Goal: Find specific page/section: Find specific page/section

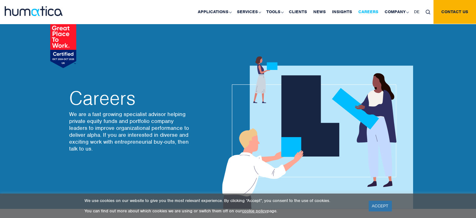
click at [376, 13] on link "Careers" at bounding box center [368, 12] width 26 height 24
click at [251, 210] on link "cookie policy" at bounding box center [254, 210] width 25 height 5
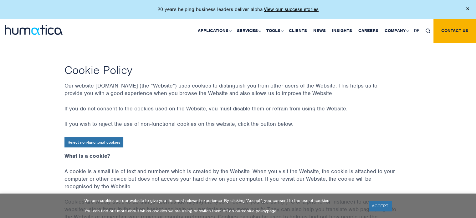
scroll to position [31, 0]
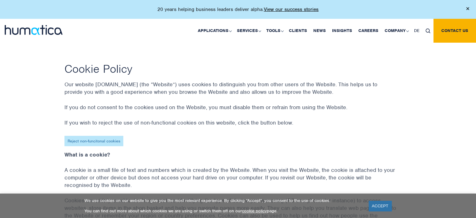
click at [94, 138] on link "Reject non-funcitonal cookies" at bounding box center [93, 141] width 59 height 10
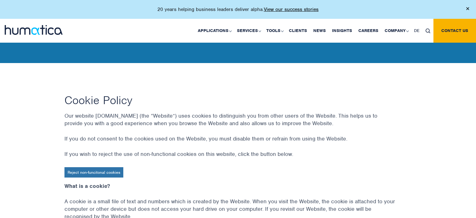
scroll to position [31, 0]
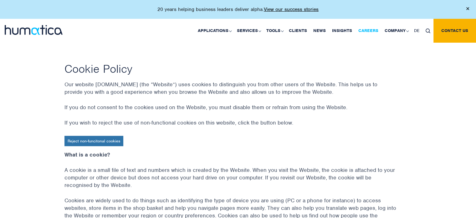
click at [369, 30] on link "Careers" at bounding box center [368, 31] width 26 height 24
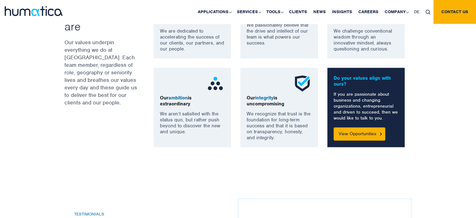
scroll to position [532, 0]
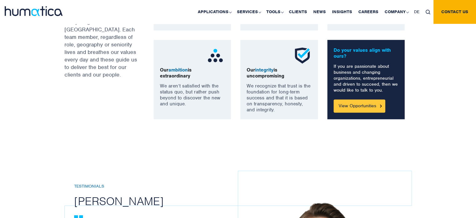
click at [370, 106] on link "View Opportunities" at bounding box center [360, 105] width 52 height 13
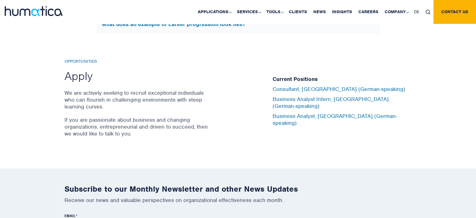
scroll to position [2054, 0]
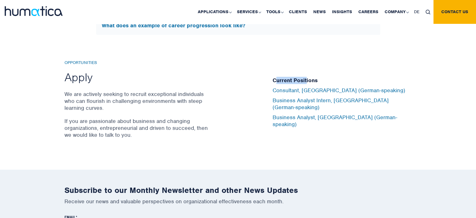
drag, startPoint x: 289, startPoint y: 82, endPoint x: 306, endPoint y: 82, distance: 17.2
click at [306, 82] on h5 "Current Positions" at bounding box center [342, 80] width 139 height 7
click at [268, 85] on div "Current Positions Consultant, Munich (German-speaking) Business Analyst Intern,…" at bounding box center [342, 102] width 149 height 84
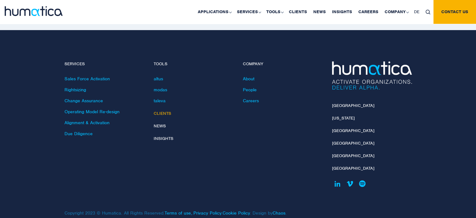
scroll to position [2284, 0]
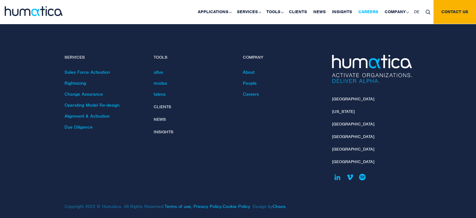
click at [373, 13] on link "Careers" at bounding box center [368, 12] width 26 height 24
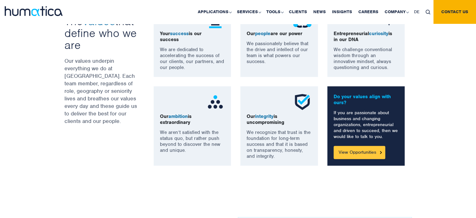
scroll to position [563, 0]
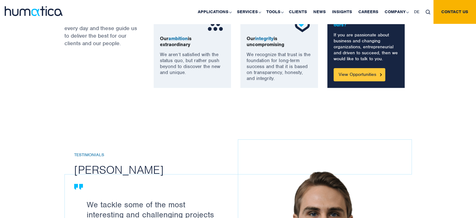
click at [379, 72] on link "View Opportunities" at bounding box center [360, 74] width 52 height 13
